Goal: Contribute content

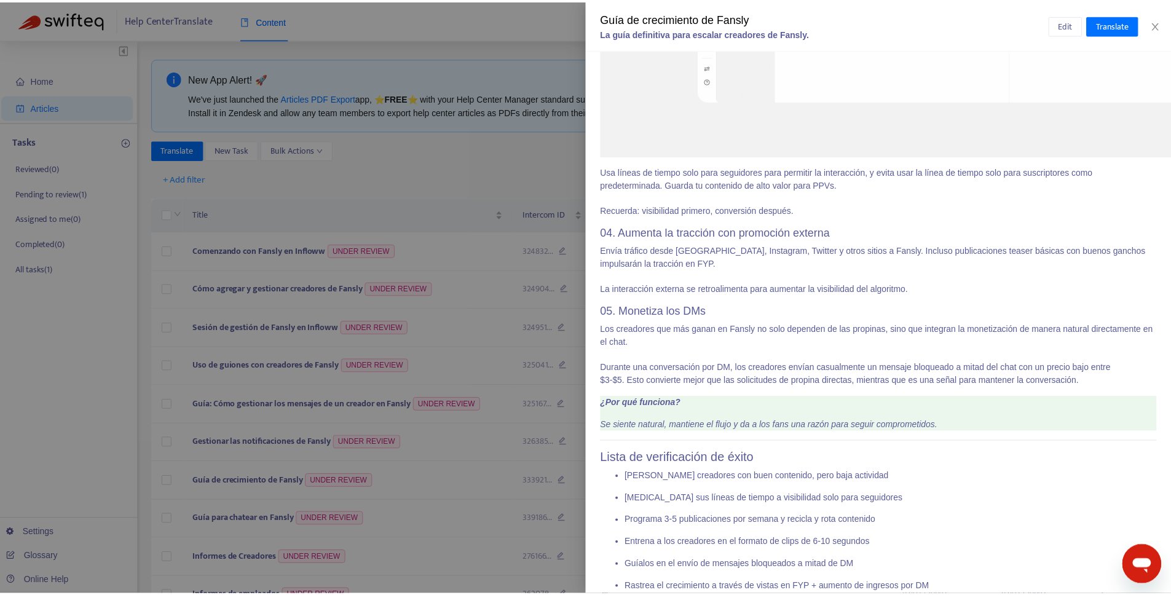
scroll to position [253, 0]
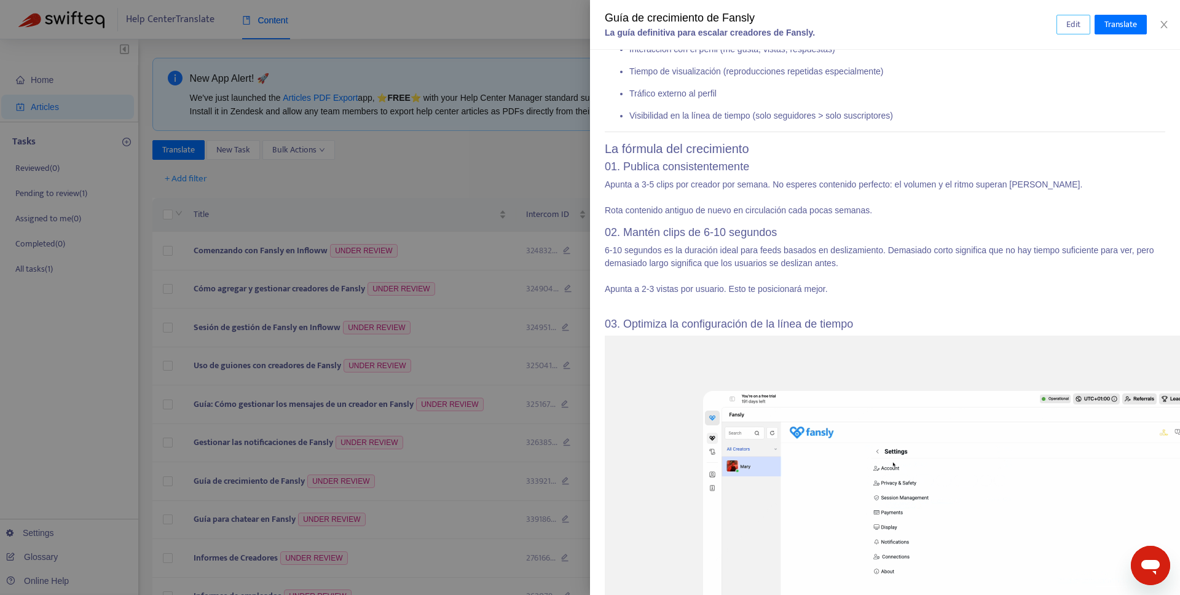
click at [1068, 20] on span "Edit" at bounding box center [1073, 25] width 14 height 14
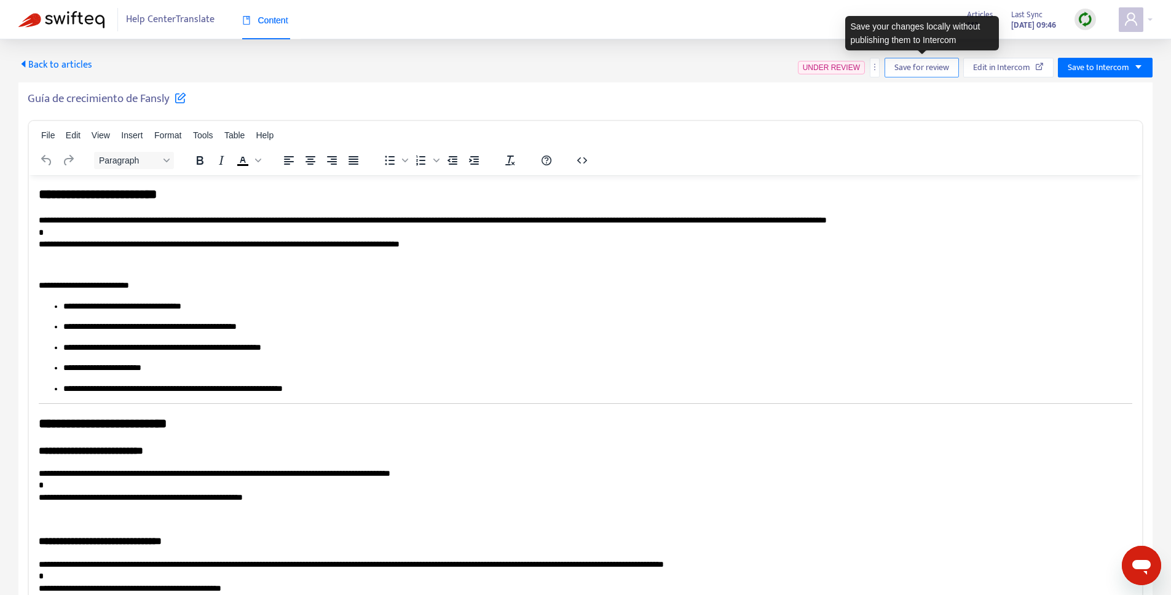
click at [911, 71] on span "Save for review" at bounding box center [921, 68] width 55 height 14
click at [406, 246] on p "**********" at bounding box center [581, 232] width 1084 height 36
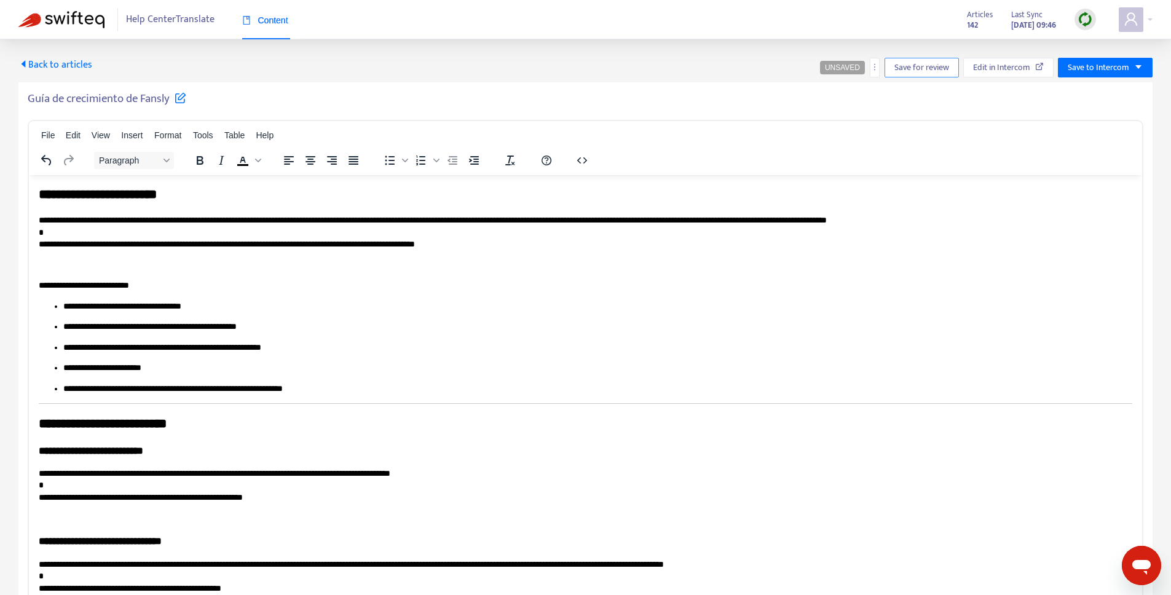
click at [940, 73] on span "Save for review" at bounding box center [921, 68] width 55 height 14
click at [927, 64] on span "Save for review" at bounding box center [921, 68] width 55 height 14
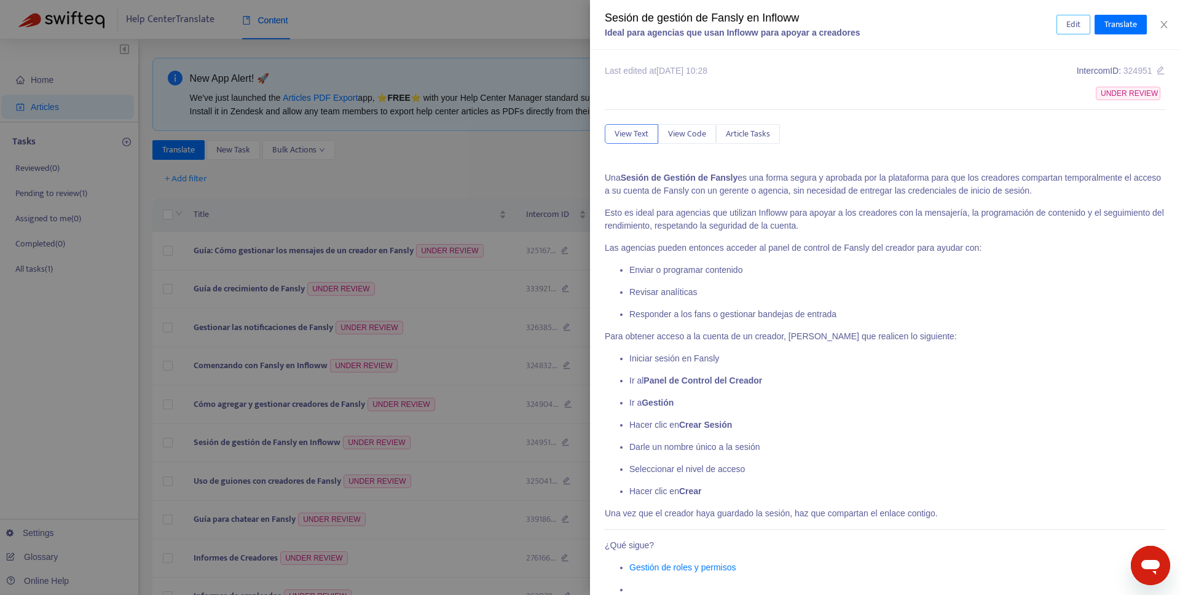
click at [1067, 28] on span "Edit" at bounding box center [1073, 25] width 14 height 14
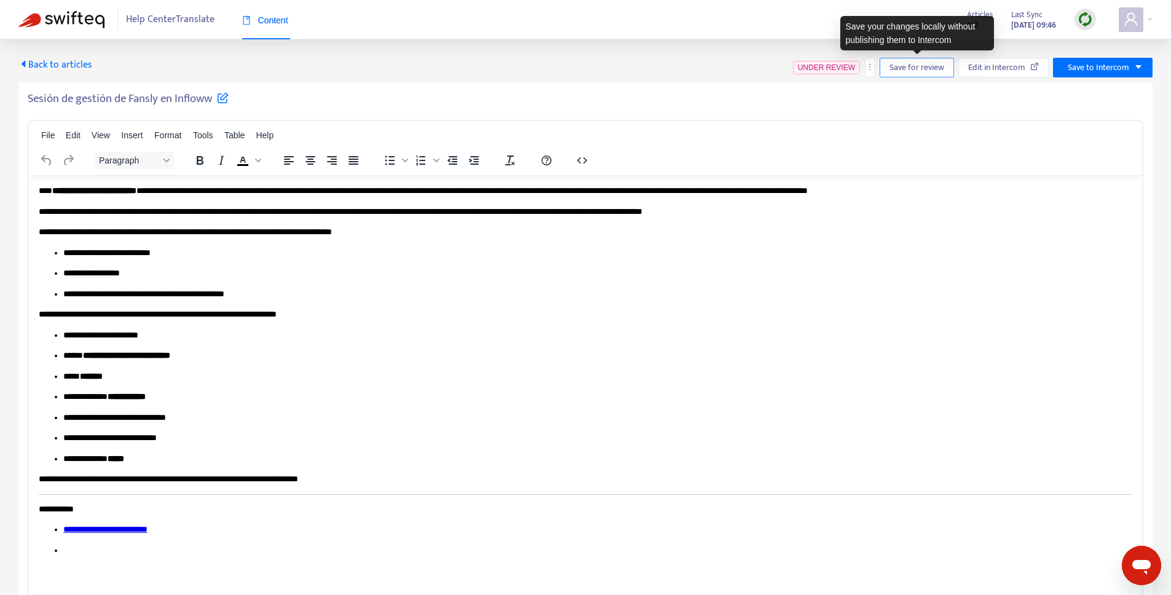
click at [939, 68] on span "Save for review" at bounding box center [916, 68] width 55 height 14
click at [942, 67] on span "Save for review" at bounding box center [921, 68] width 55 height 14
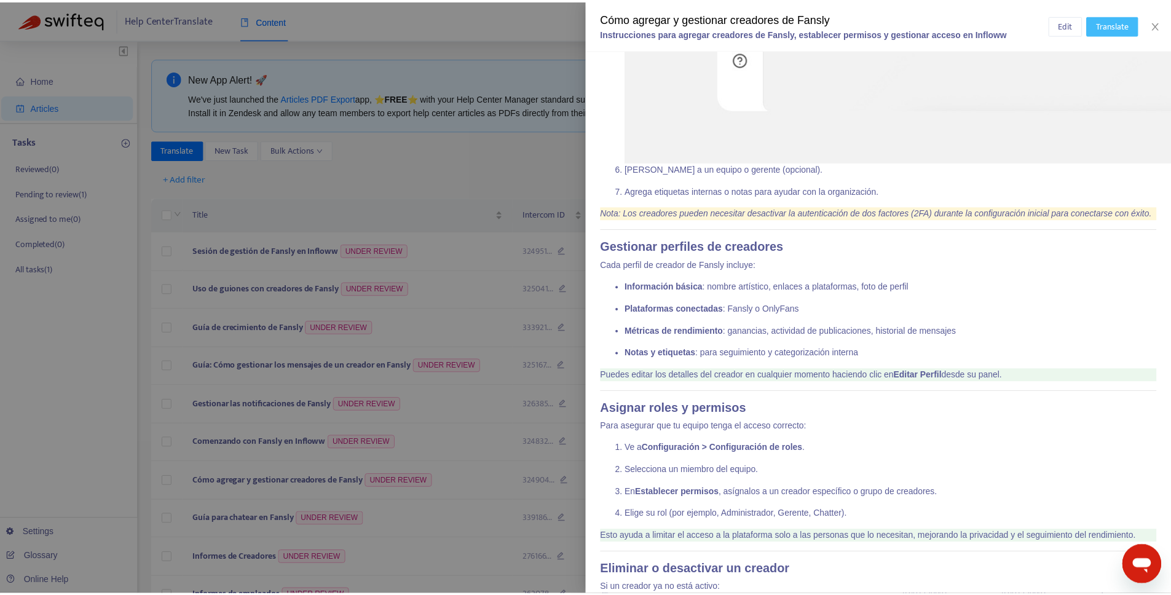
scroll to position [2633, 0]
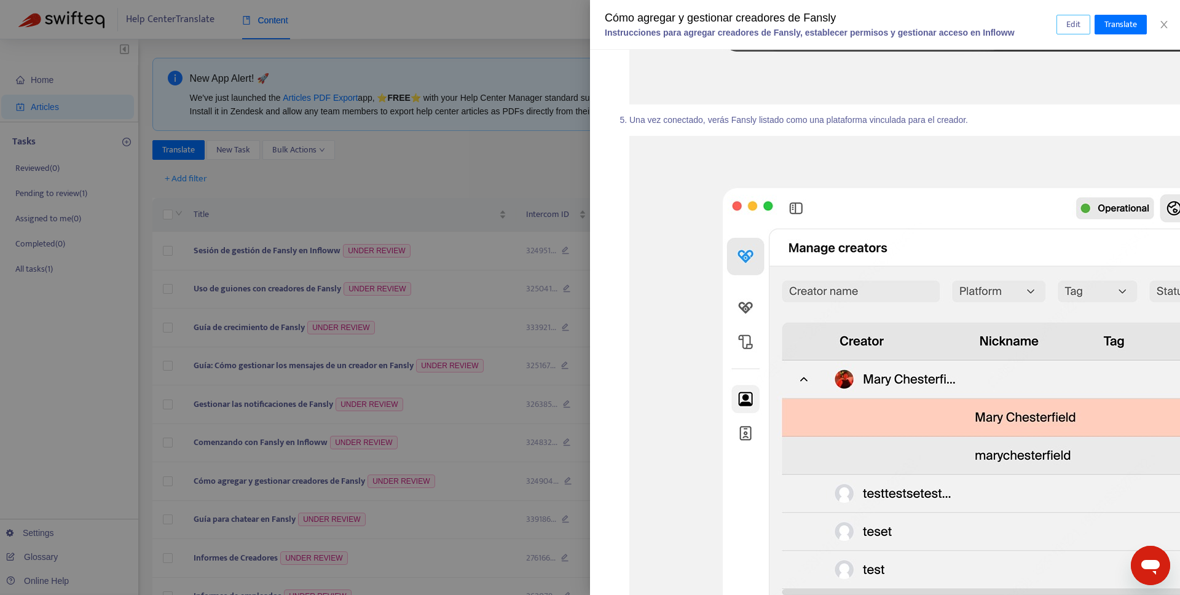
click at [1064, 30] on button "Edit" at bounding box center [1074, 25] width 34 height 20
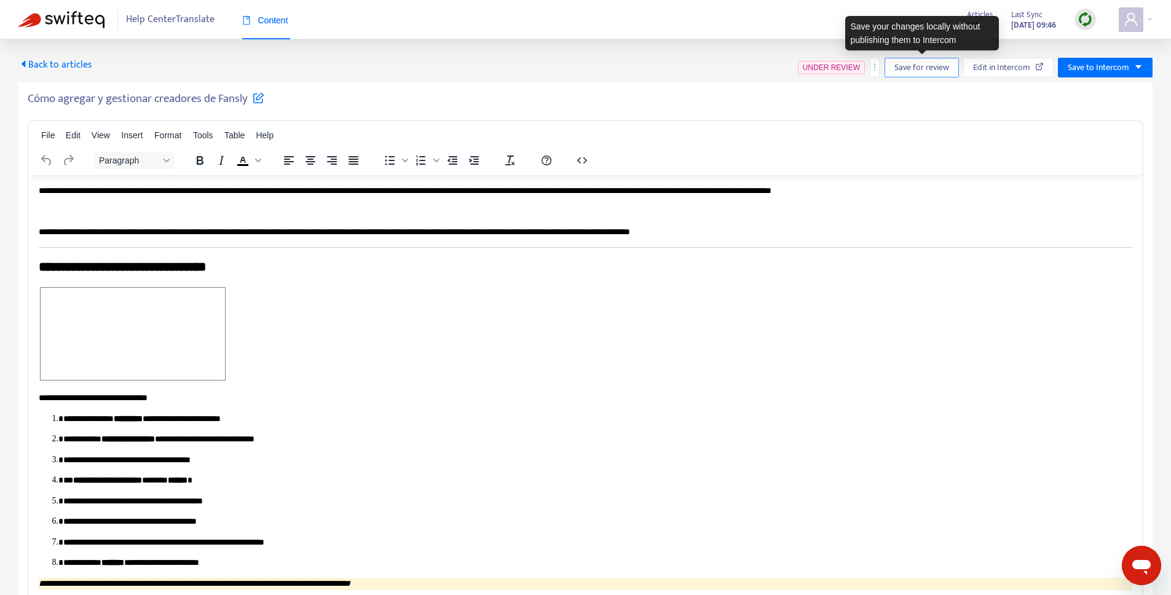
click at [900, 69] on span "Save for review" at bounding box center [921, 68] width 55 height 14
click at [926, 69] on span "Save for review" at bounding box center [921, 68] width 55 height 14
